Goal: Find specific page/section: Find specific page/section

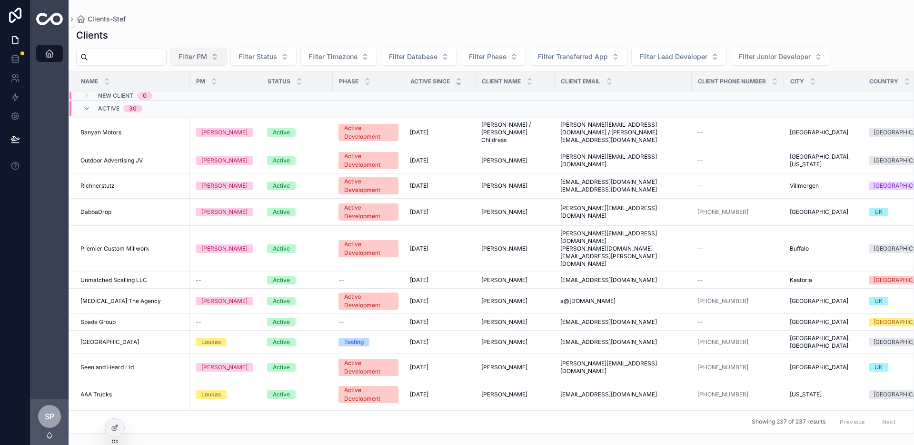
click at [221, 50] on button "Filter PM" at bounding box center [198, 57] width 56 height 18
click at [188, 95] on div "[PERSON_NAME]" at bounding box center [211, 95] width 114 height 15
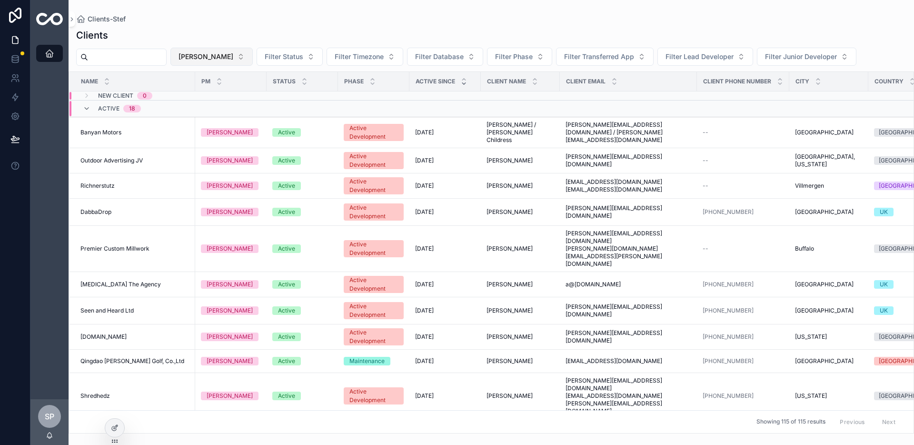
click at [215, 60] on button "[PERSON_NAME]" at bounding box center [211, 57] width 82 height 18
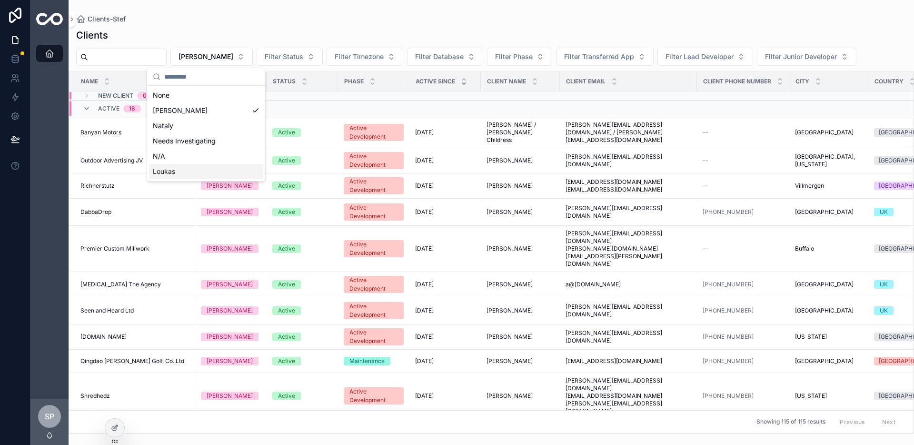
click at [202, 165] on div "Loukas" at bounding box center [206, 171] width 114 height 15
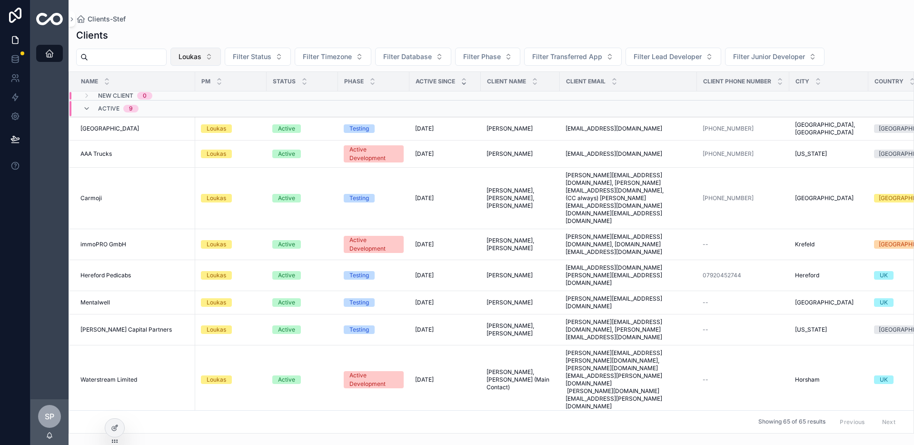
click at [206, 65] on button "Loukas" at bounding box center [195, 57] width 50 height 18
click at [201, 58] on span "Loukas" at bounding box center [190, 57] width 23 height 10
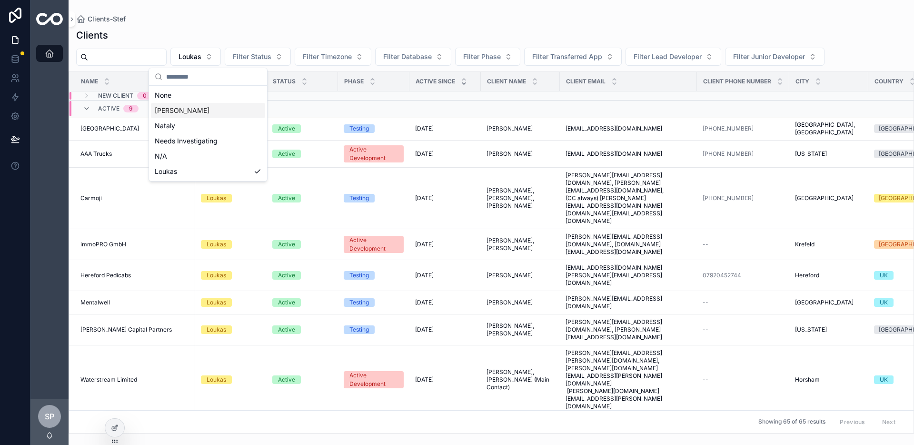
click at [193, 105] on div "[PERSON_NAME]" at bounding box center [208, 110] width 114 height 15
